Goal: Use online tool/utility: Utilize a website feature to perform a specific function

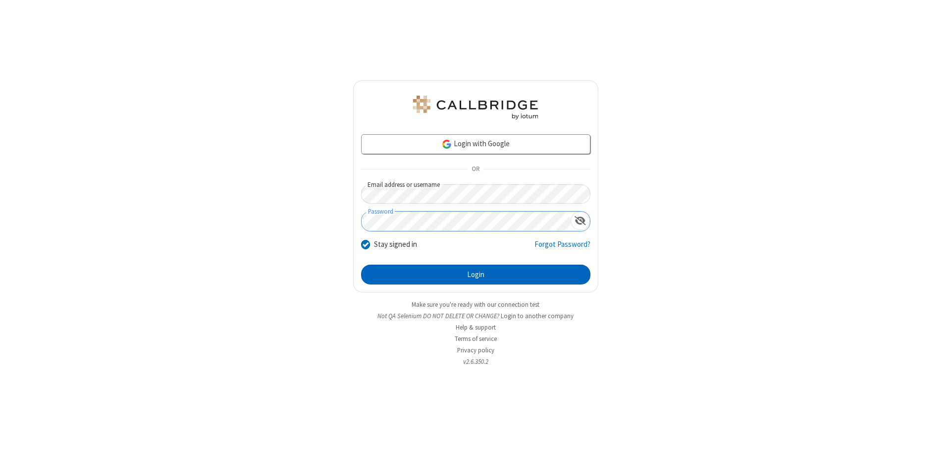
click at [476, 275] on button "Login" at bounding box center [475, 275] width 229 height 20
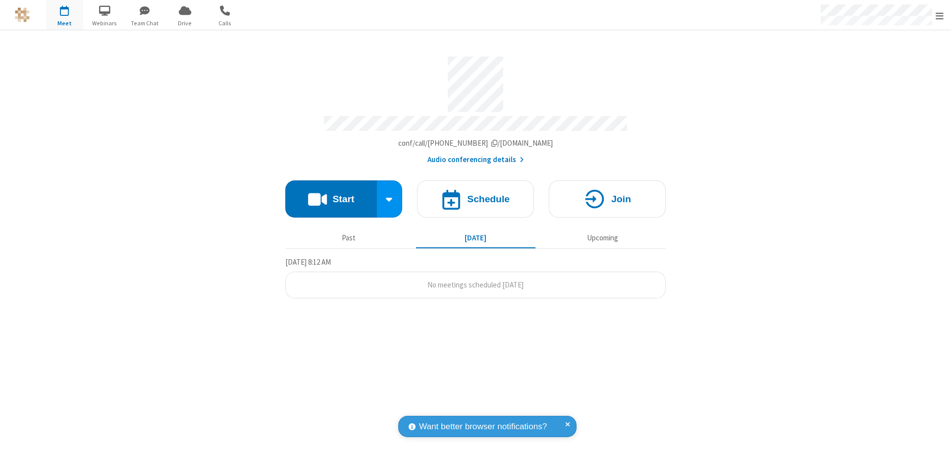
click at [331, 194] on button "Start" at bounding box center [331, 198] width 92 height 37
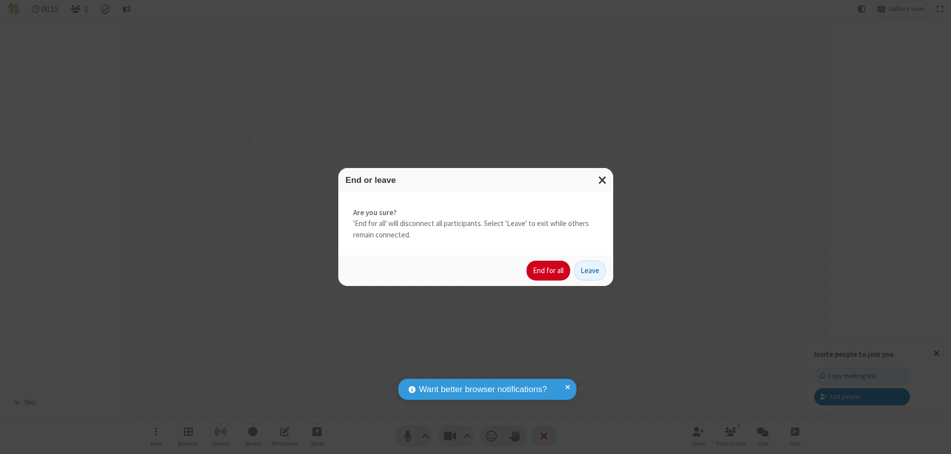
click at [549, 271] on button "End for all" at bounding box center [549, 271] width 44 height 20
